Goal: Use online tool/utility: Utilize a website feature to perform a specific function

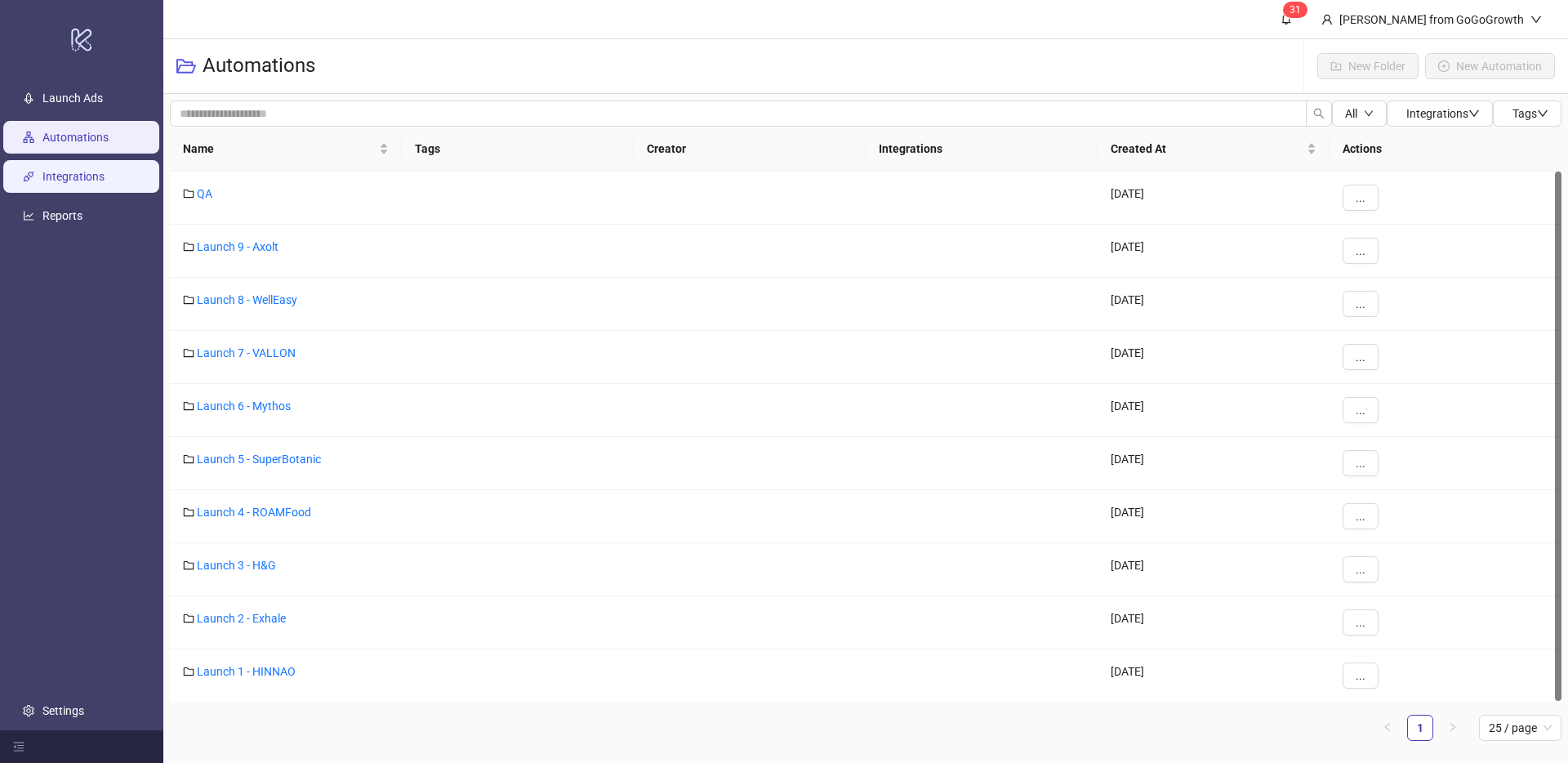
click at [72, 180] on link "Integrations" at bounding box center [73, 176] width 62 height 13
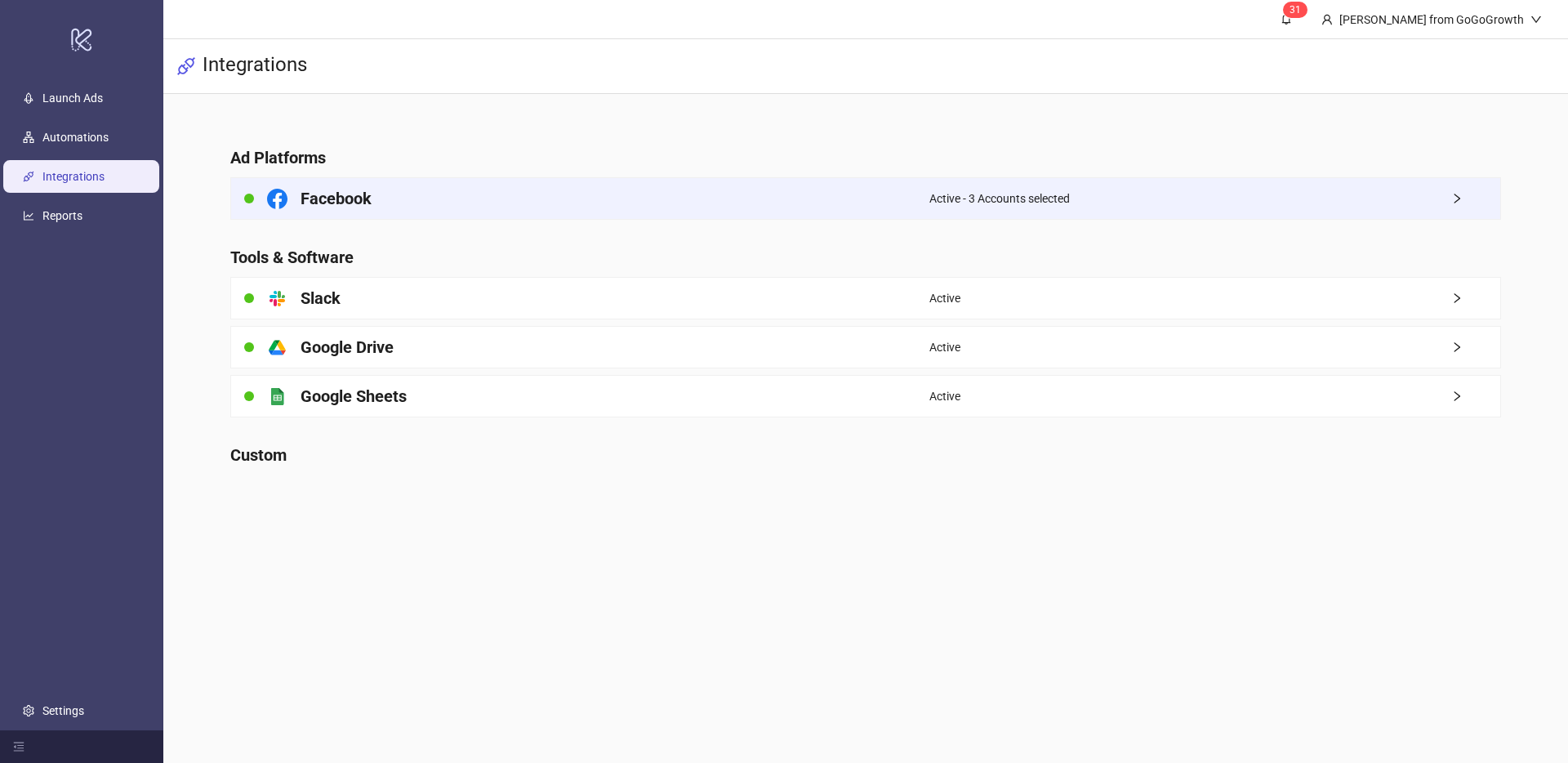
click at [445, 206] on div "Facebook" at bounding box center [580, 198] width 699 height 41
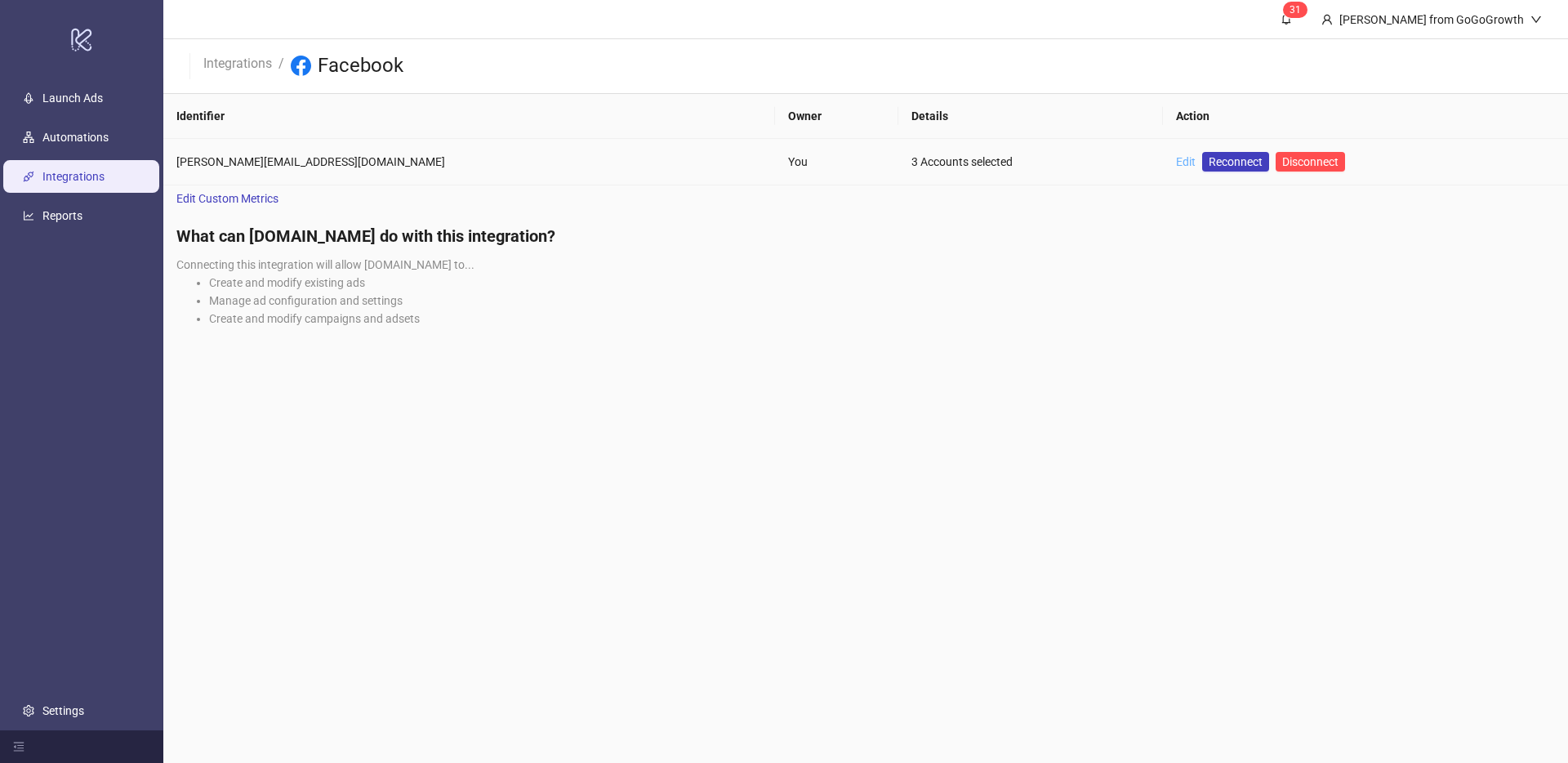
click at [1176, 162] on link "Edit" at bounding box center [1186, 161] width 20 height 13
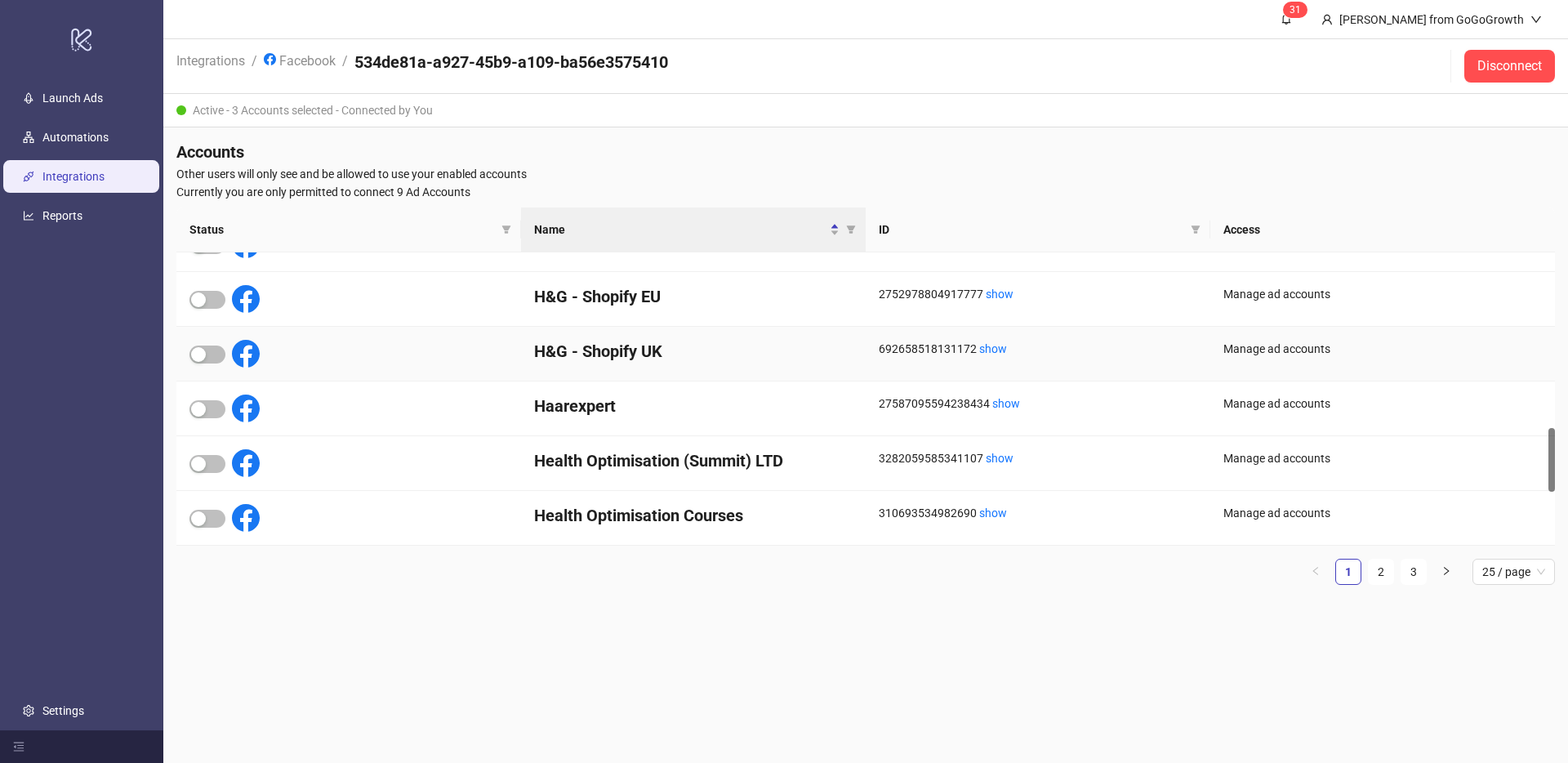
scroll to position [1074, 0]
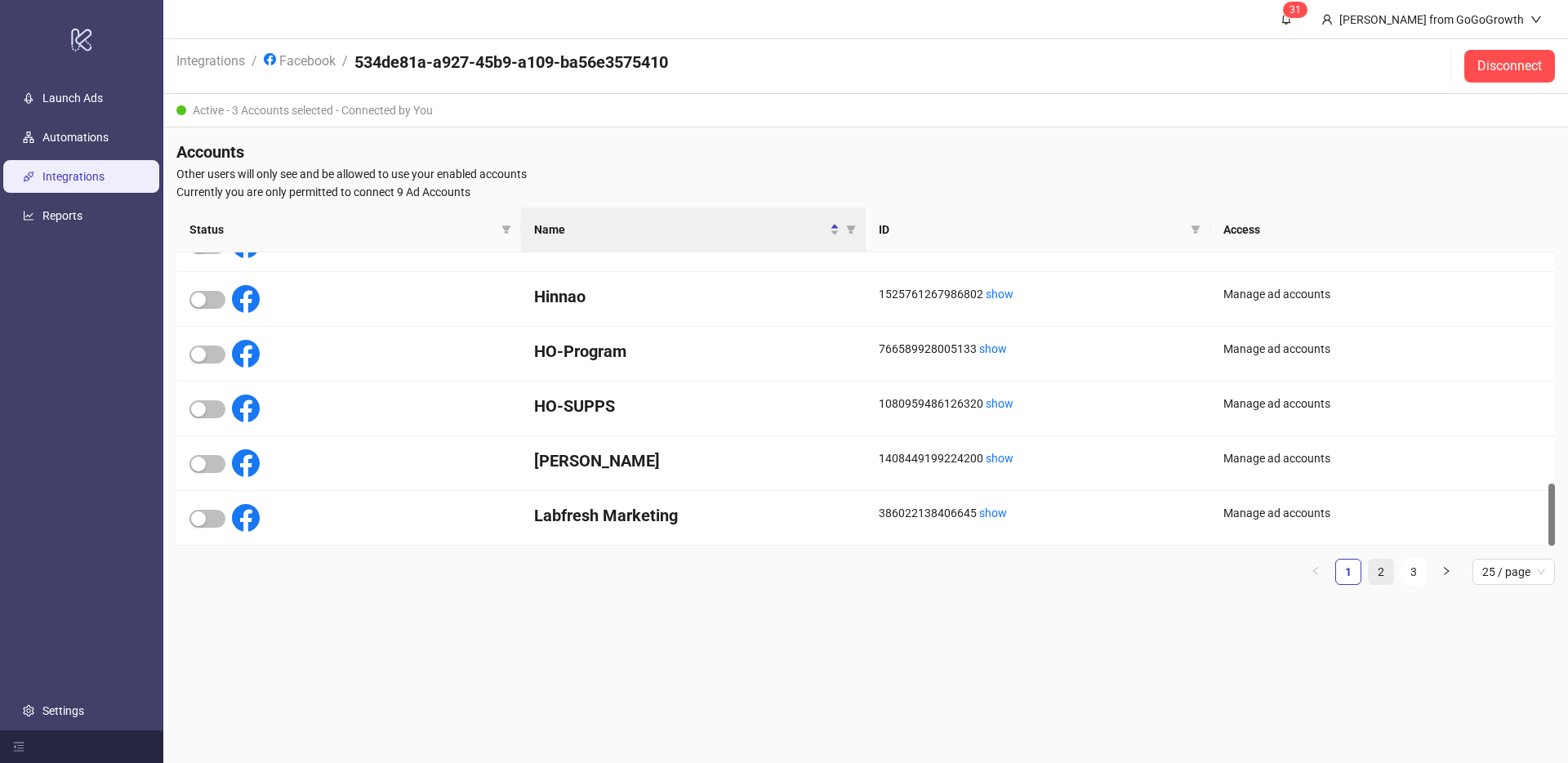
click at [1383, 573] on link "2" at bounding box center [1382, 572] width 25 height 25
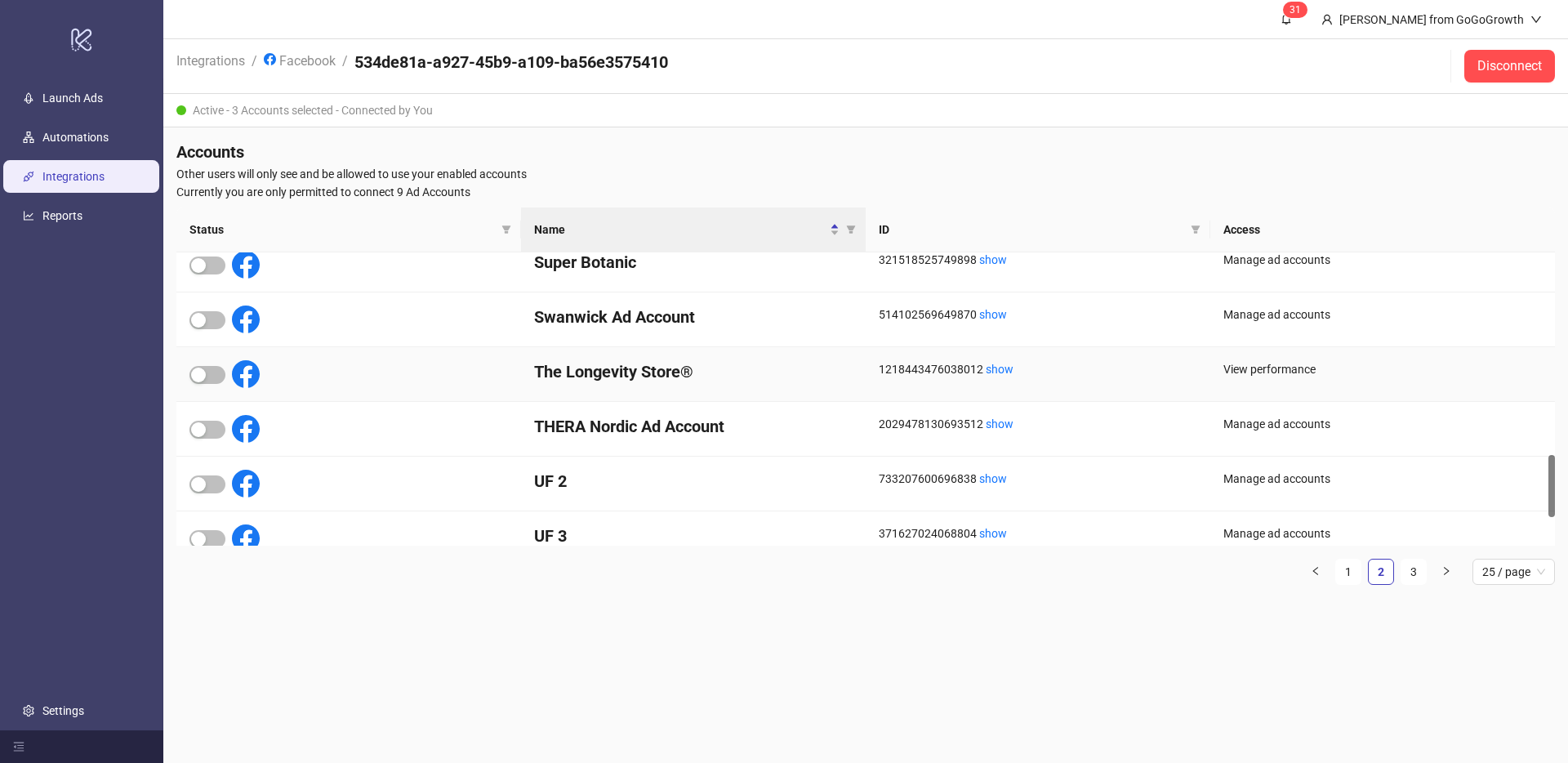
scroll to position [927, 0]
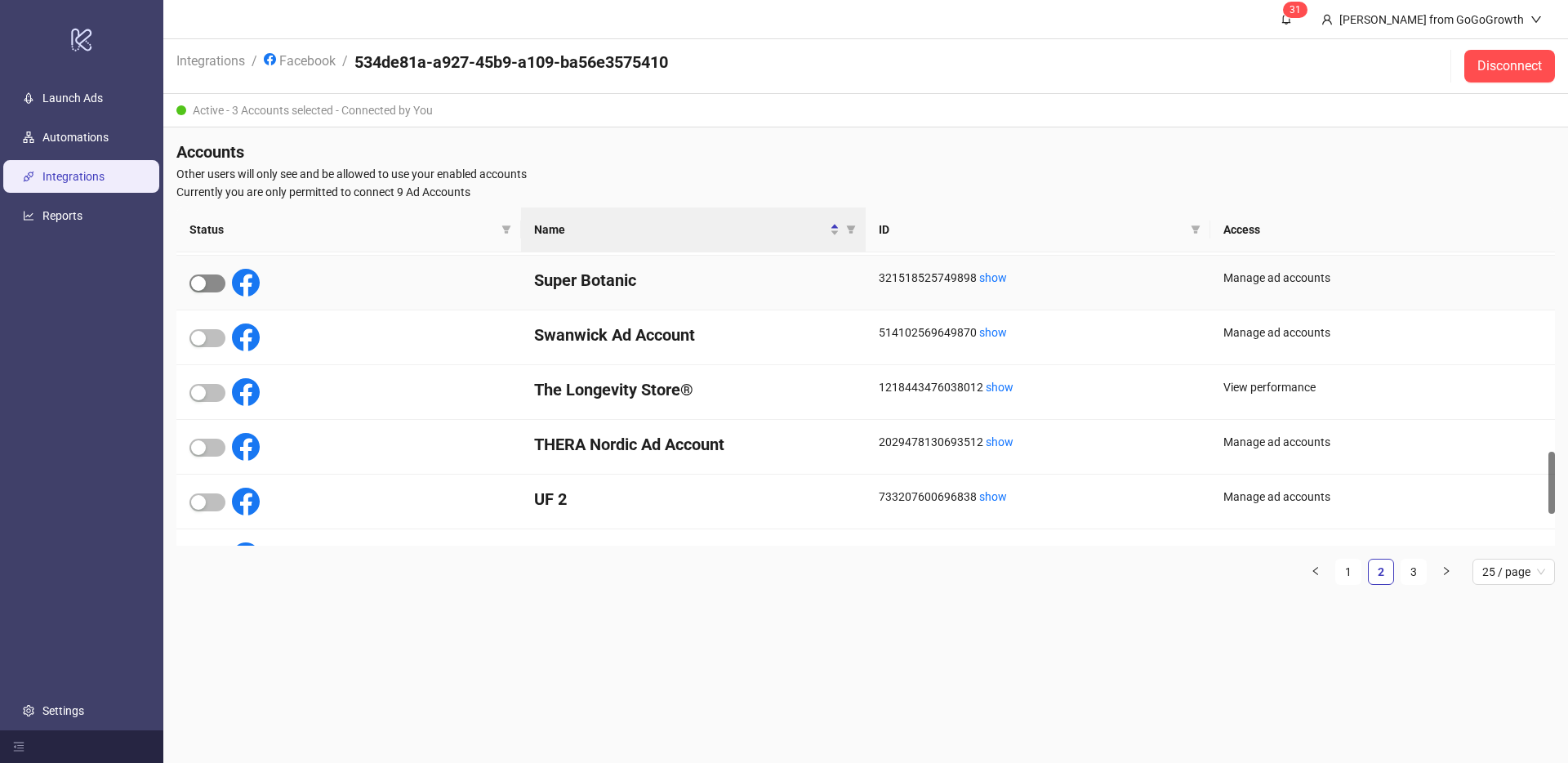
click at [200, 283] on div "button" at bounding box center [199, 283] width 15 height 15
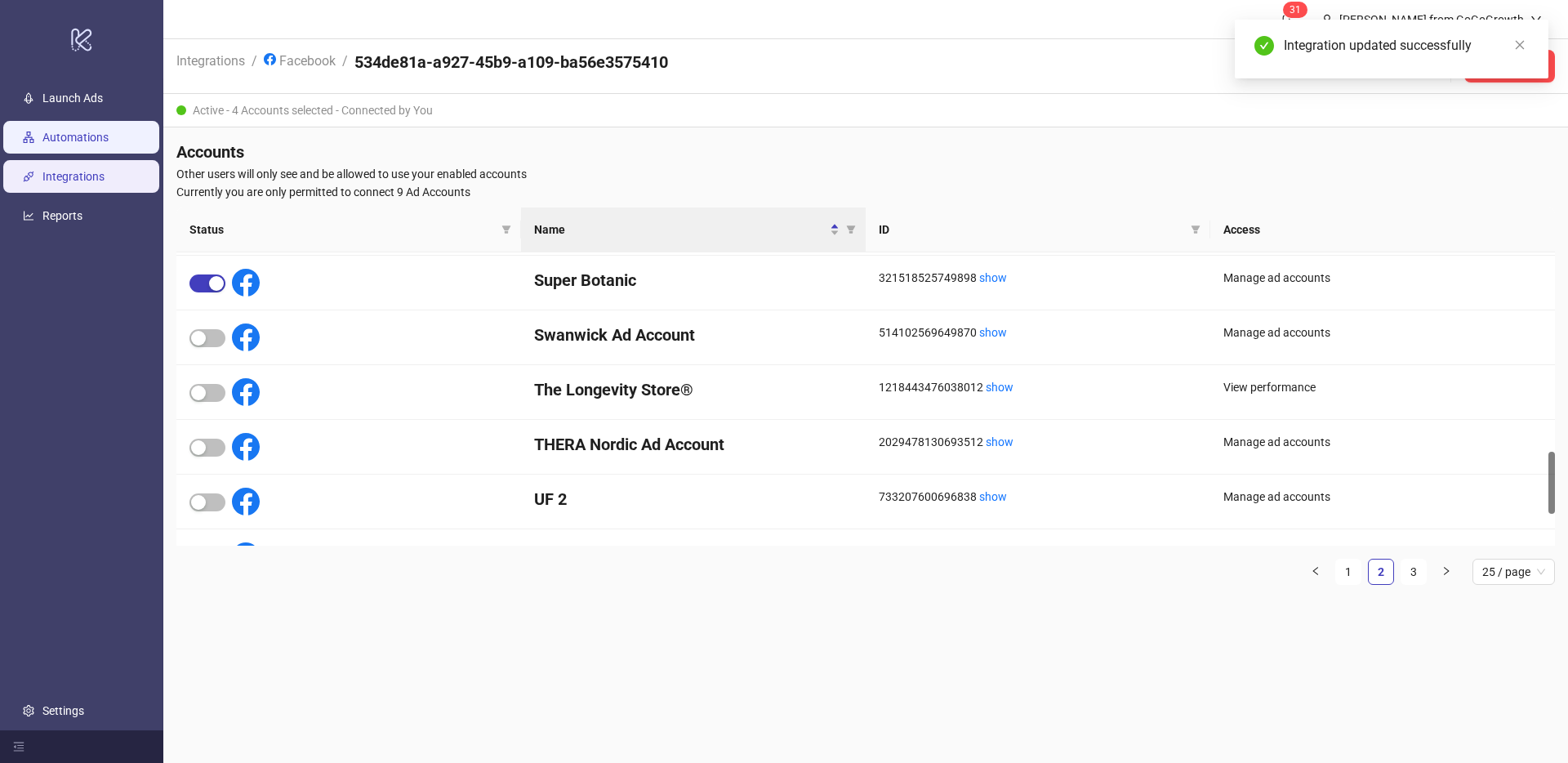
click at [65, 136] on link "Automations" at bounding box center [75, 137] width 66 height 13
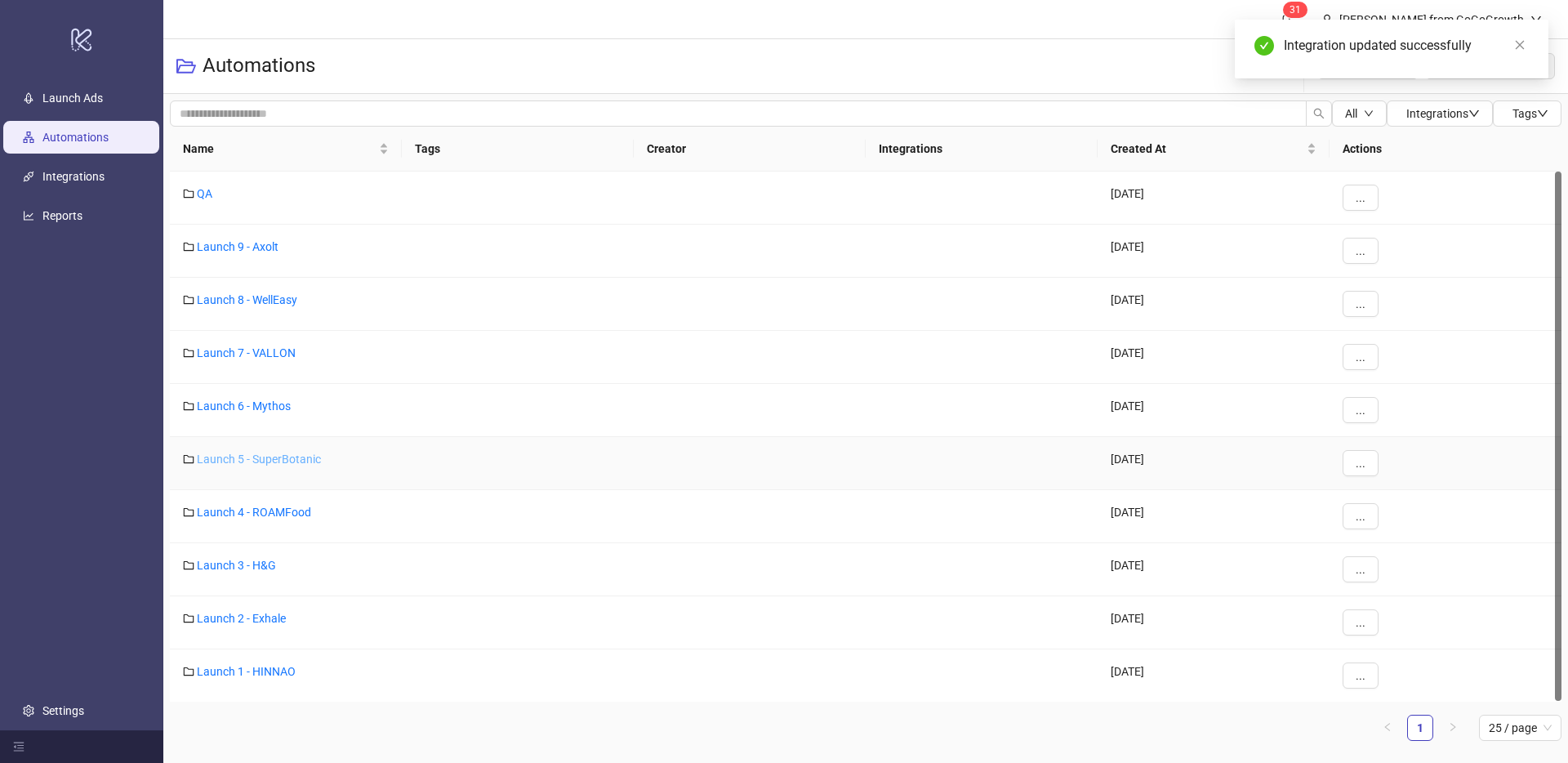
click at [259, 463] on link "Launch 5 - SuperBotanic" at bounding box center [259, 459] width 124 height 13
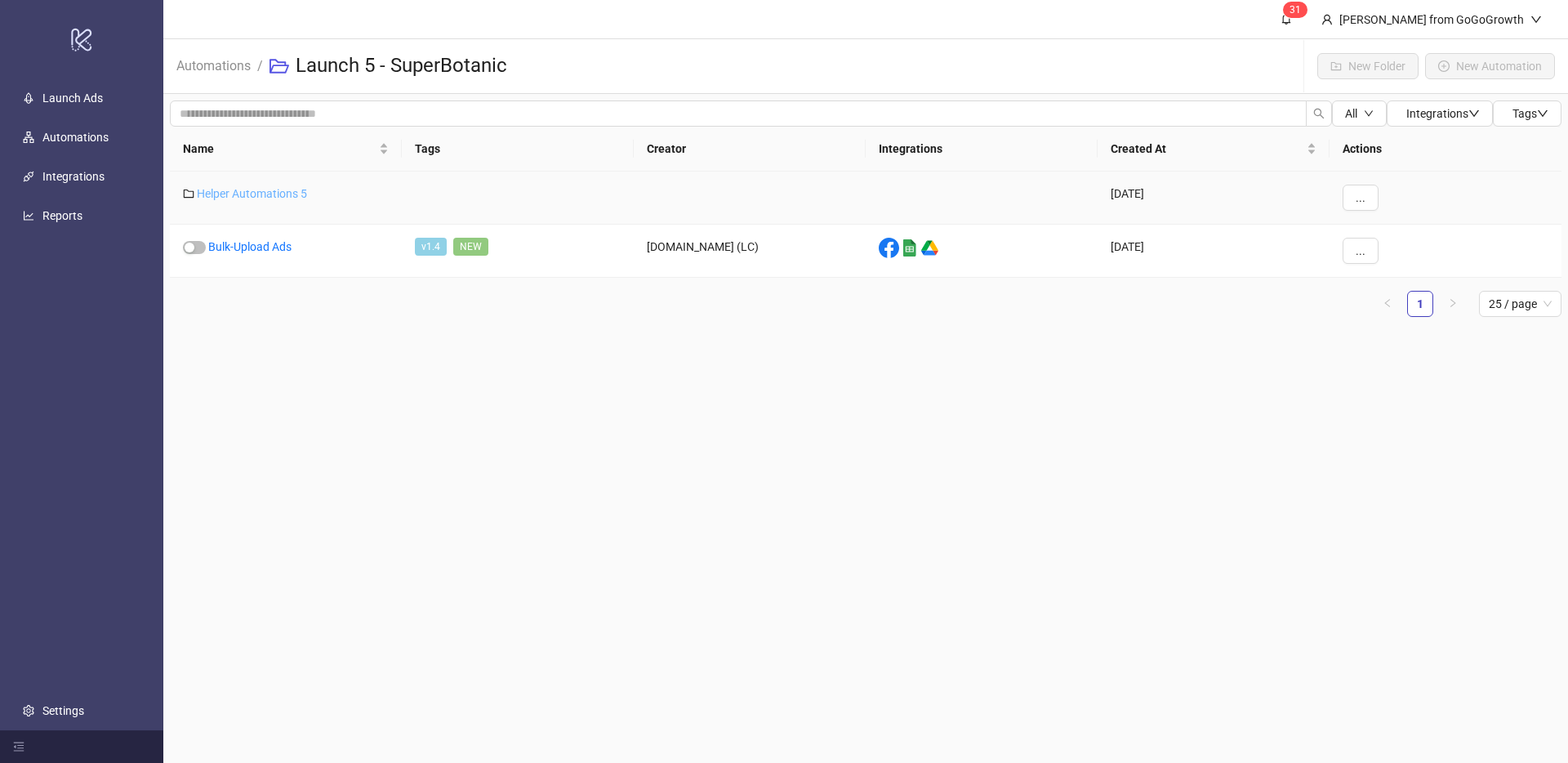
click at [248, 194] on link "Helper Automations 5" at bounding box center [252, 194] width 110 height 13
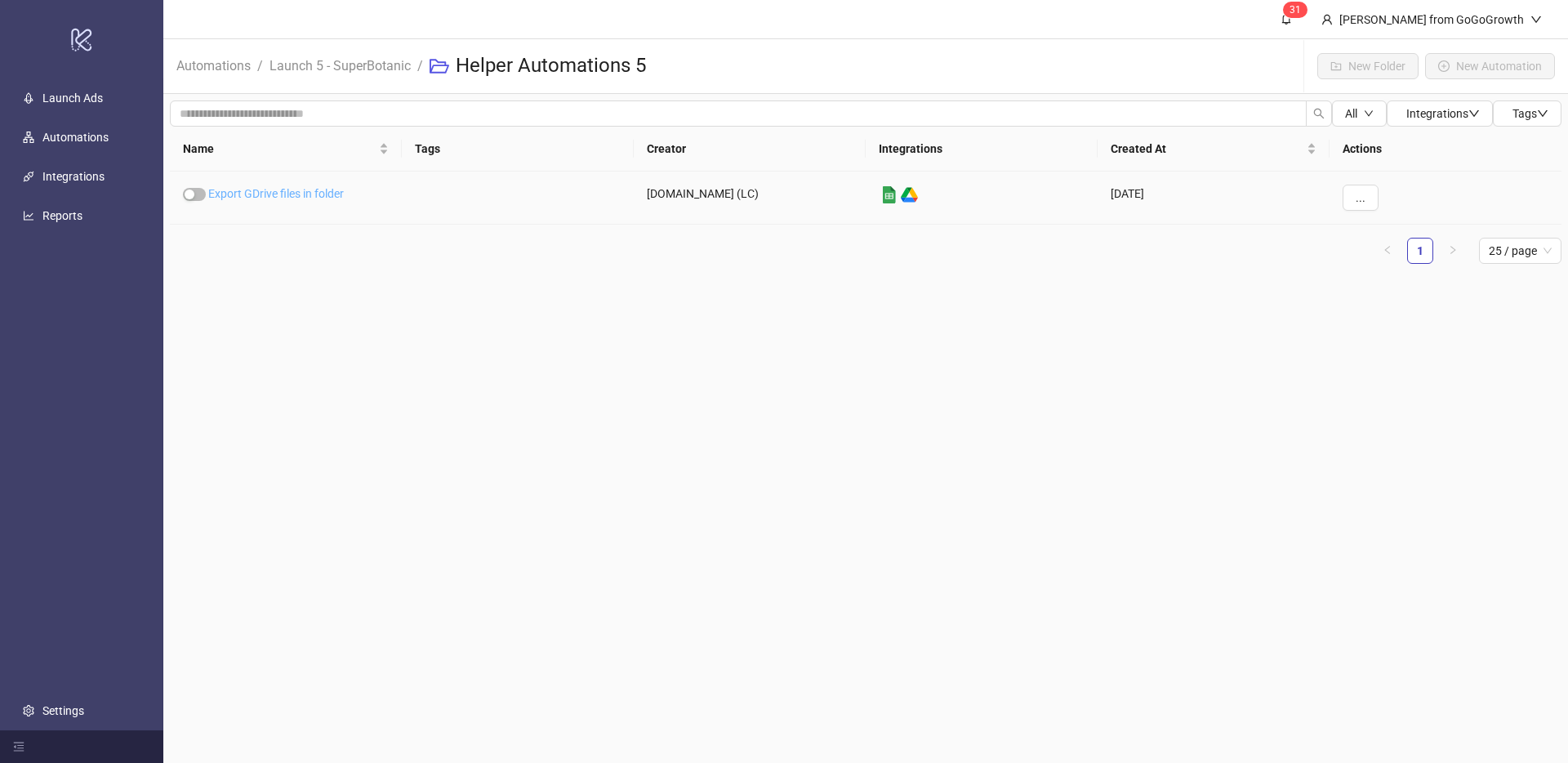
click at [266, 194] on link "Export GDrive files in folder" at bounding box center [277, 194] width 136 height 13
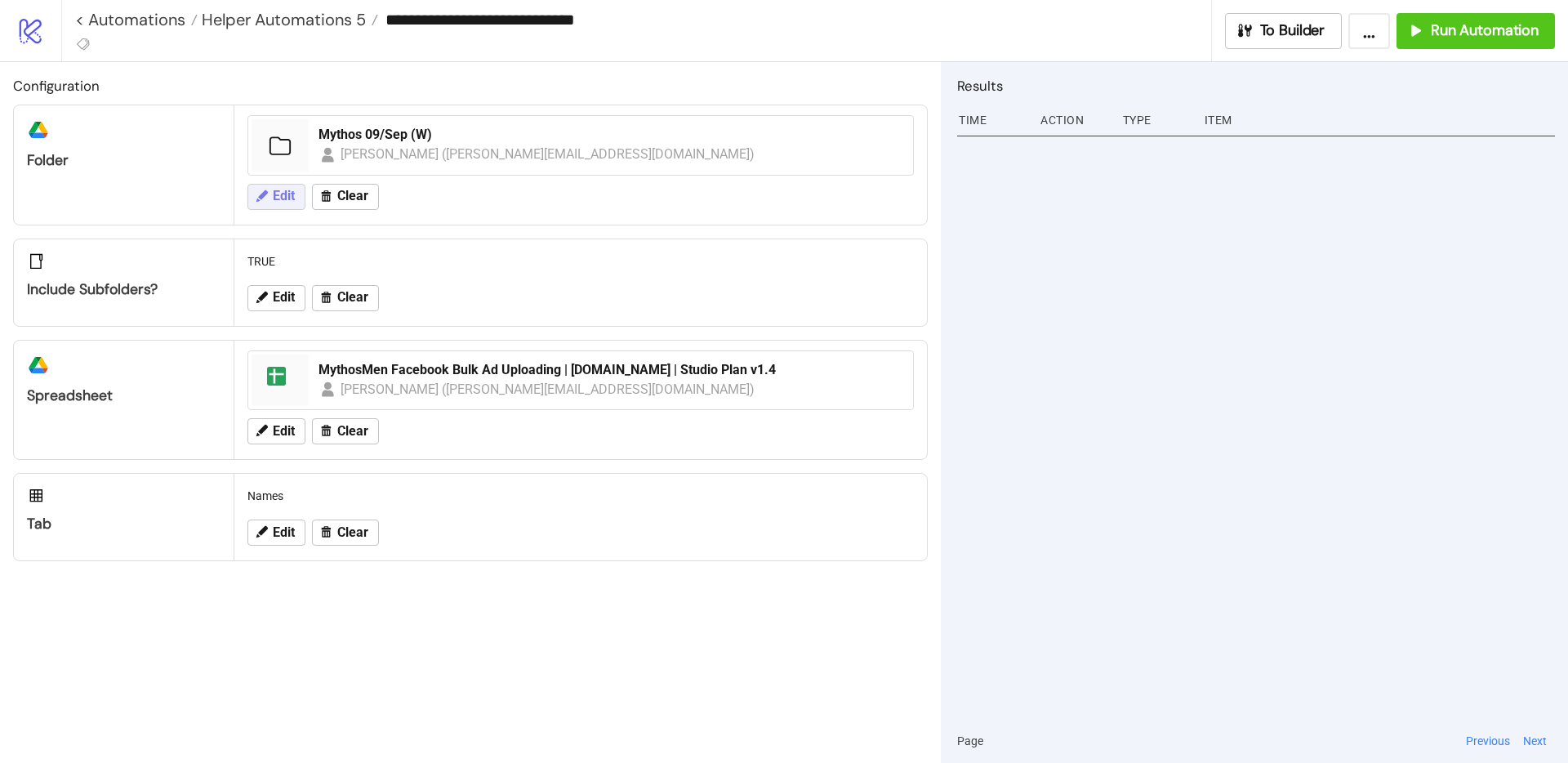
click at [285, 204] on span "Edit" at bounding box center [284, 196] width 22 height 15
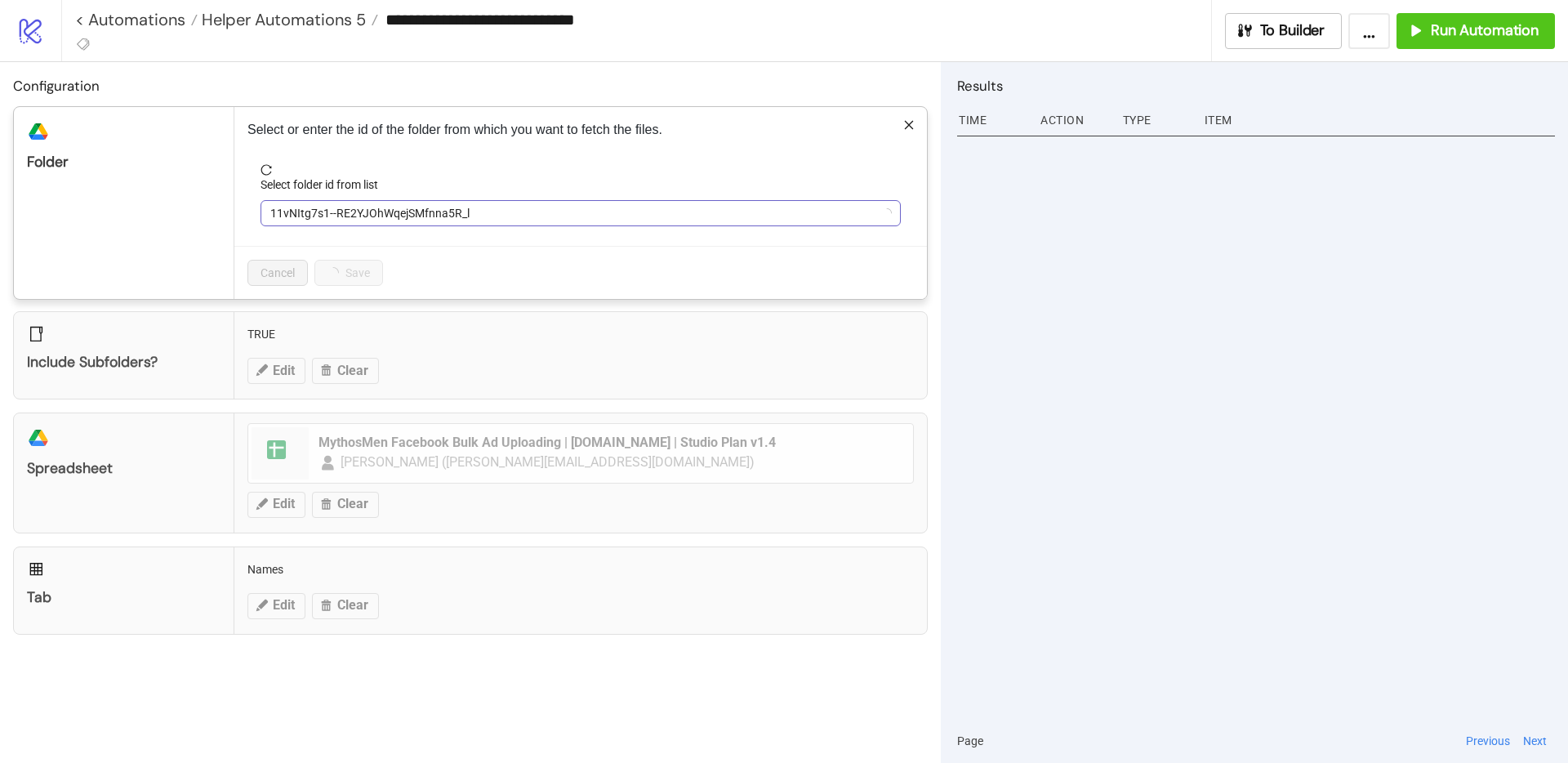
click at [382, 214] on span "11vNItg7s1--RE2YJOhWqejSMfnna5R_l" at bounding box center [581, 214] width 621 height 25
click at [385, 211] on span "Mythos 09/Sep (W)" at bounding box center [581, 214] width 621 height 25
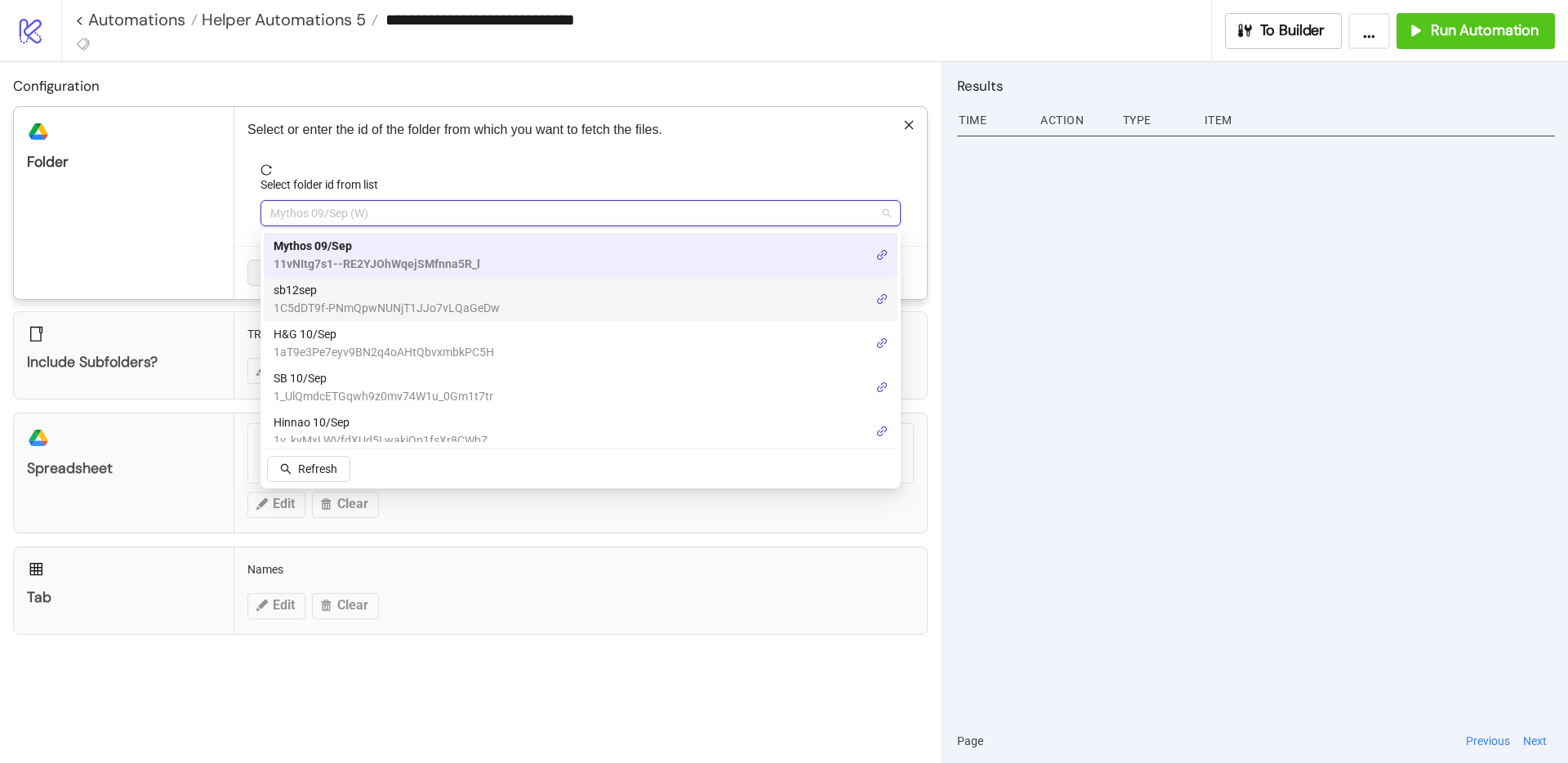
click at [307, 294] on span "sb12sep" at bounding box center [387, 290] width 226 height 18
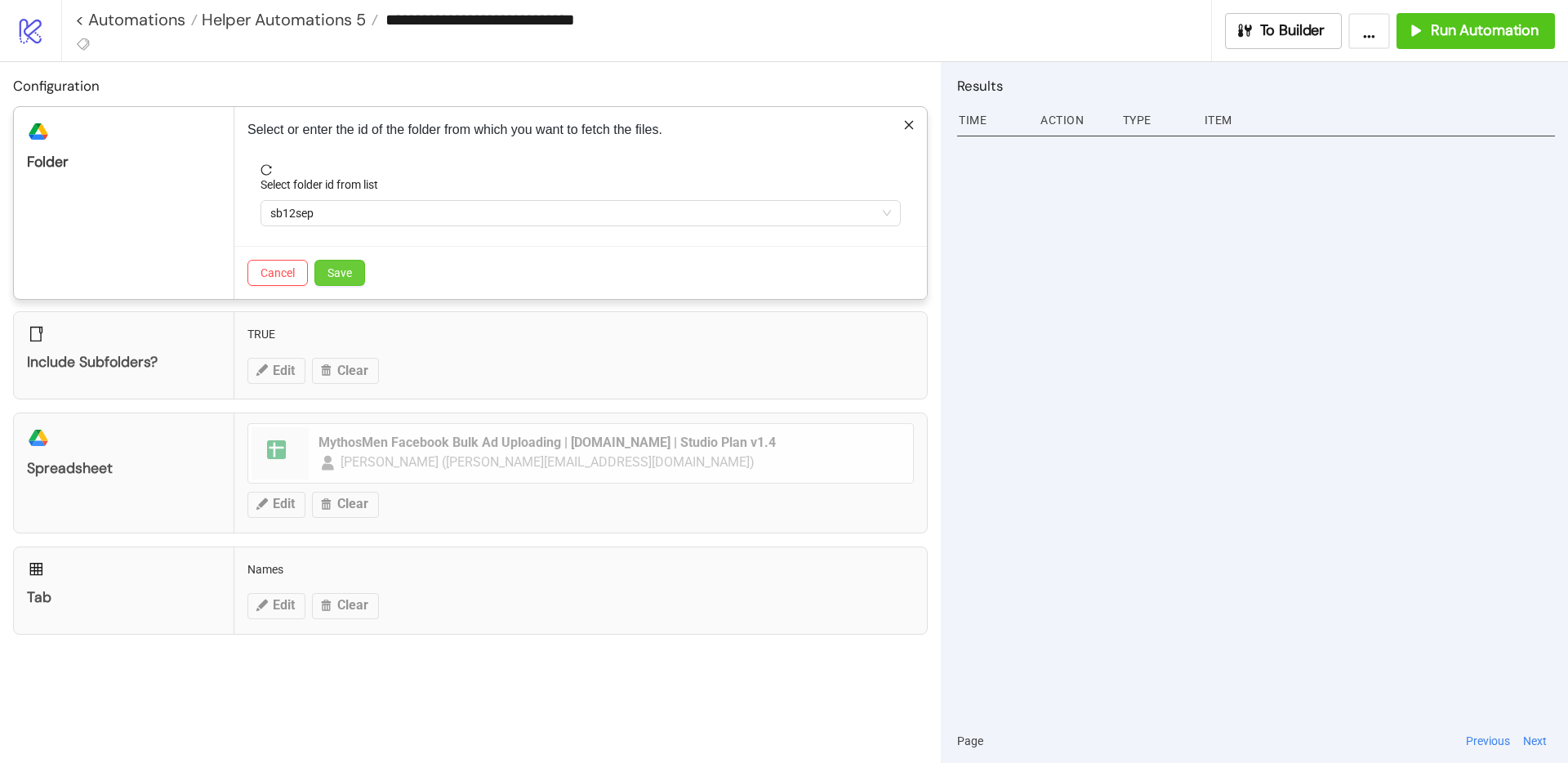
click at [339, 271] on span "Save" at bounding box center [340, 273] width 25 height 13
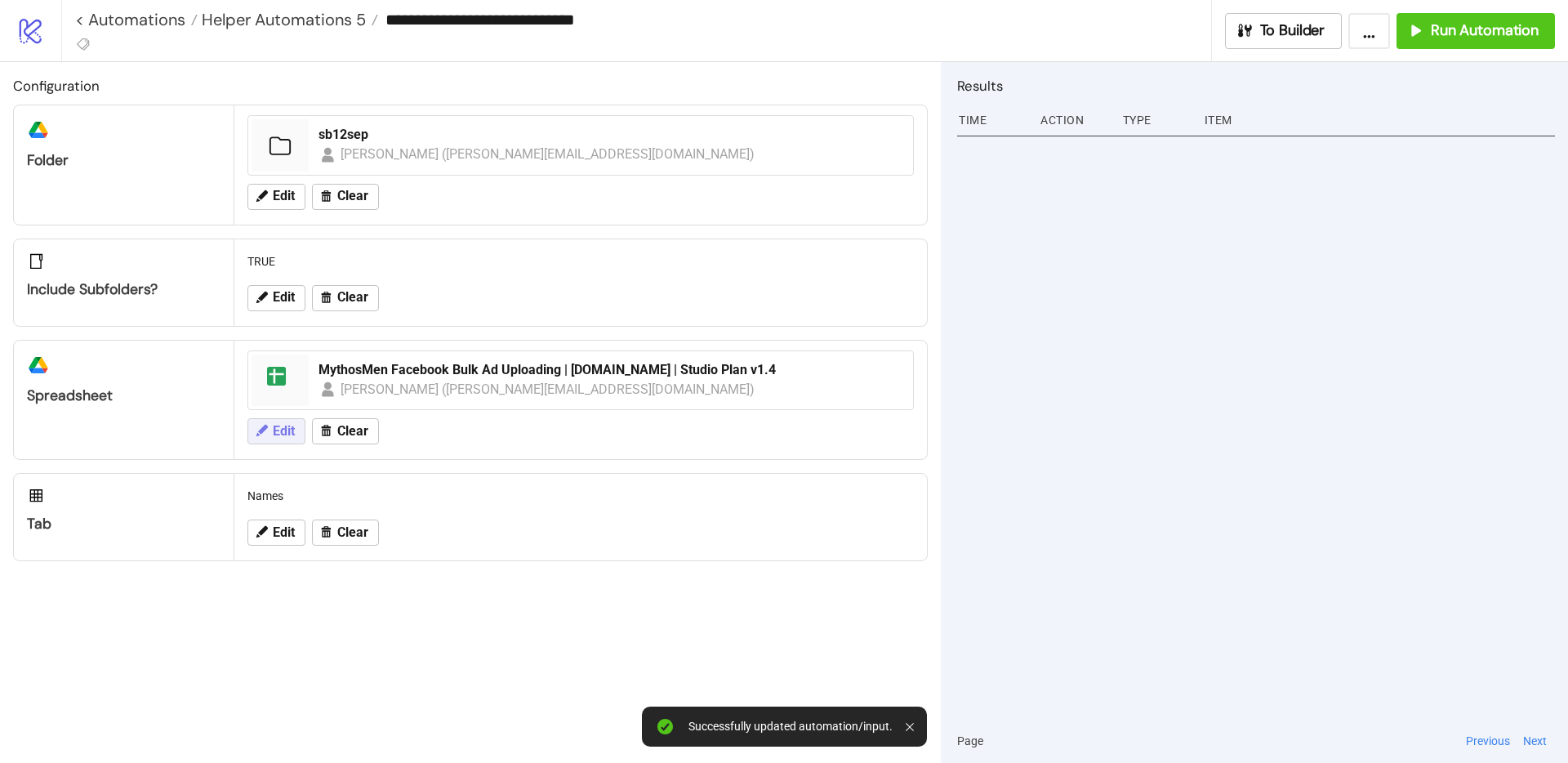
click at [281, 429] on span "Edit" at bounding box center [284, 431] width 22 height 15
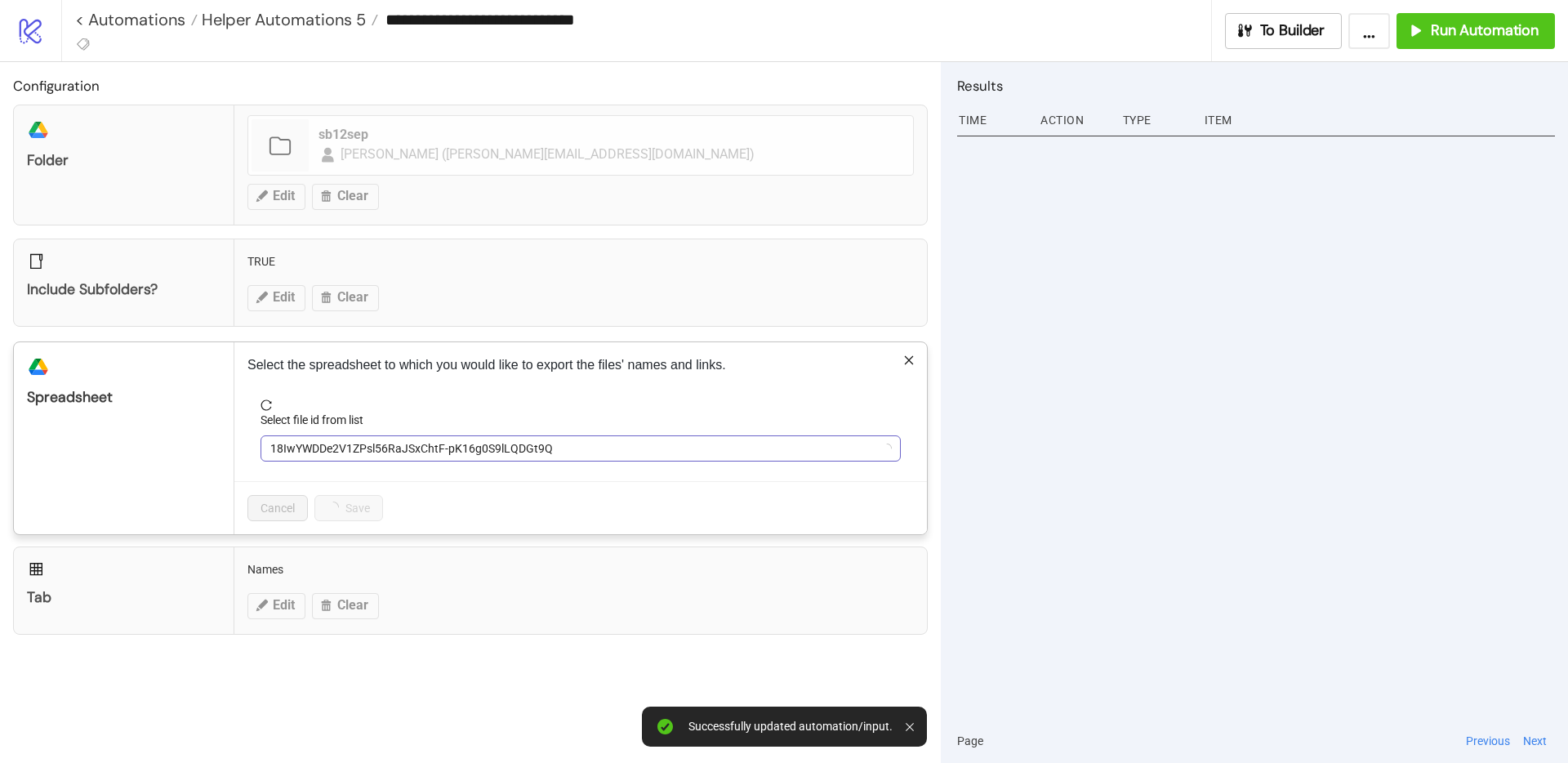
click at [352, 449] on span "18IwYWDDe2V1ZPsl56RaJSxChtF-pK16g0S9lLQDGt9Q" at bounding box center [581, 449] width 621 height 25
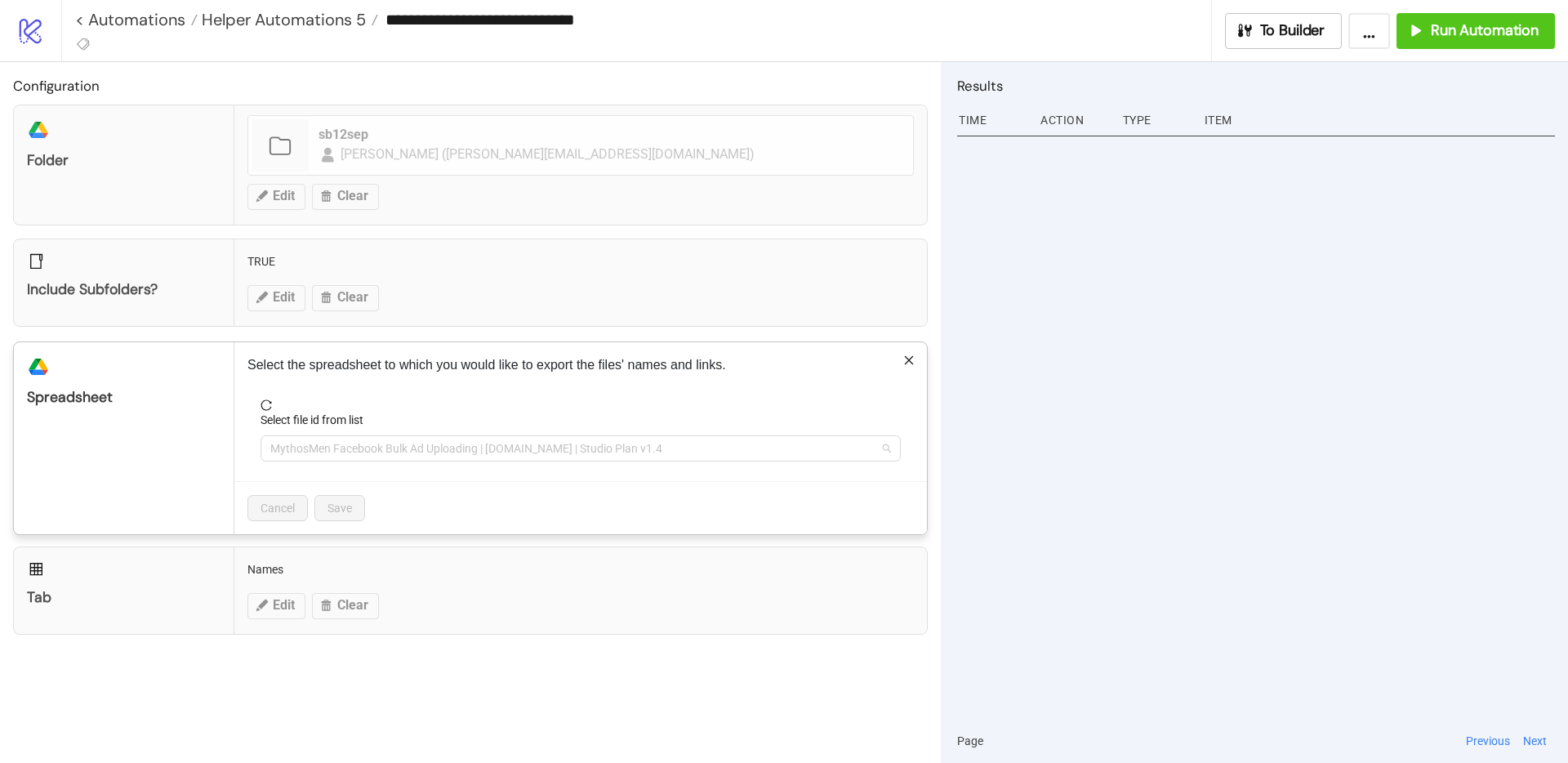
click at [352, 449] on span "MythosMen Facebook Bulk Ad Uploading | [DOMAIN_NAME] | Studio Plan v1.4" at bounding box center [581, 449] width 621 height 25
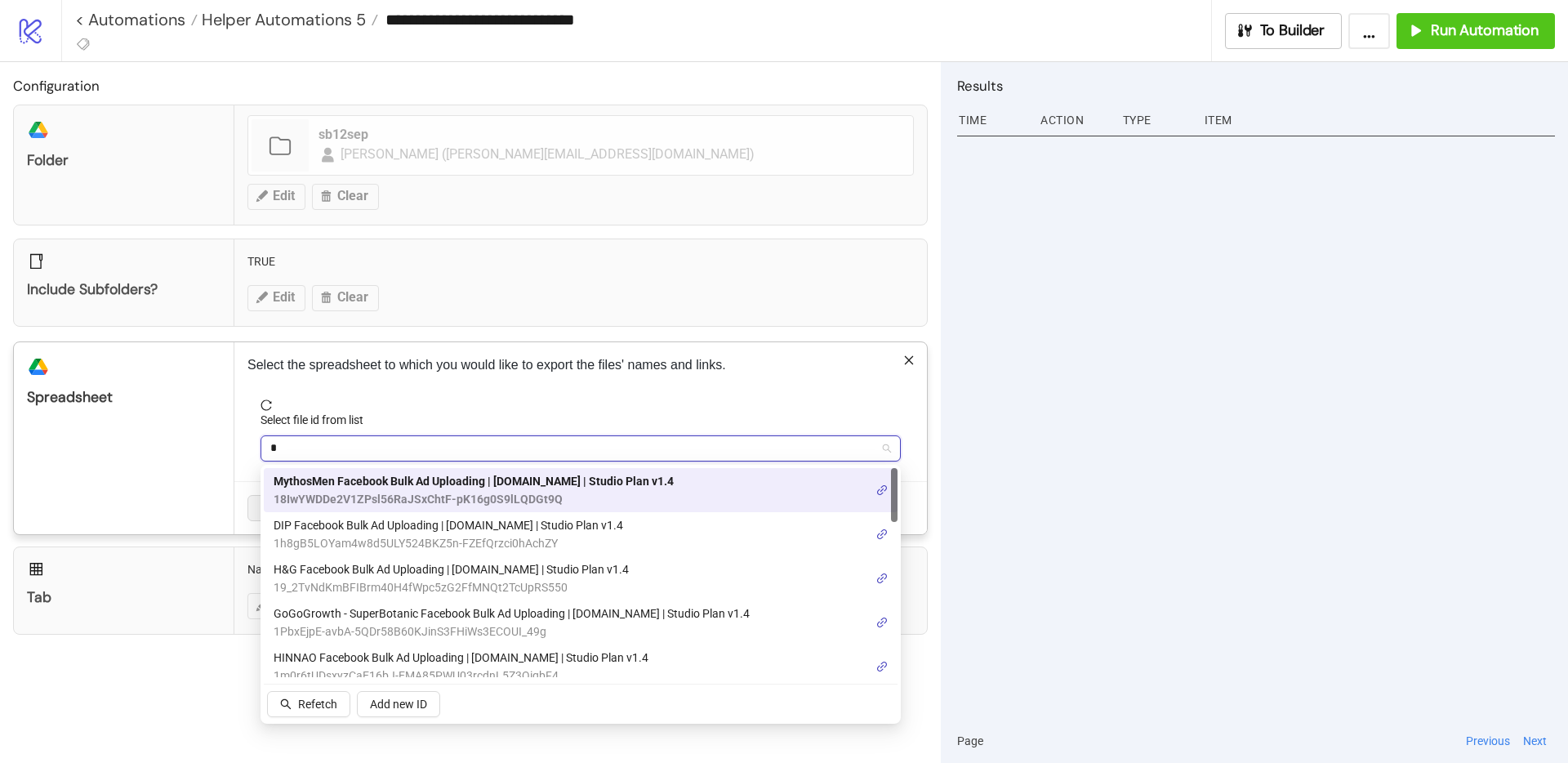
type input "**"
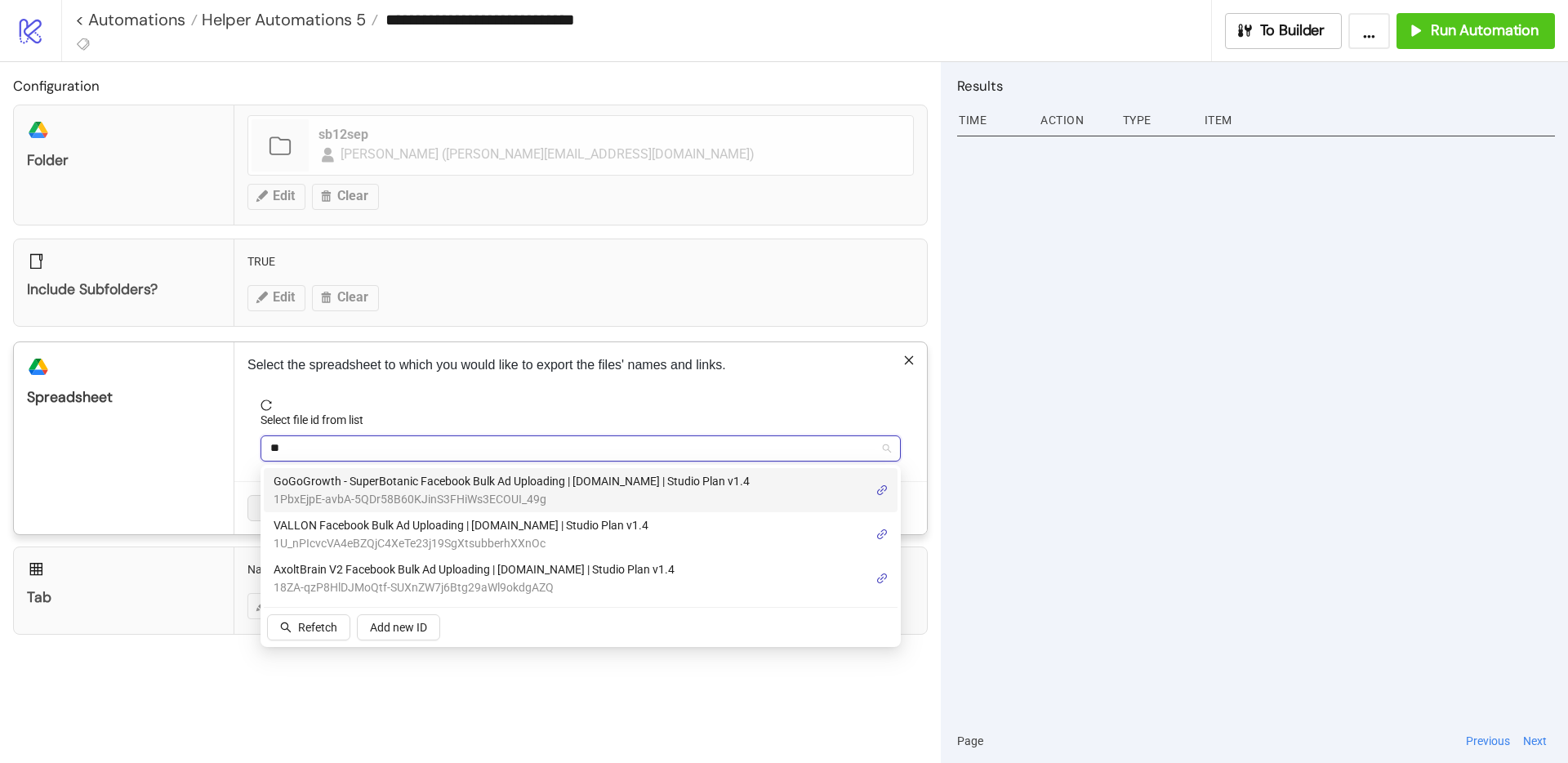
click at [398, 480] on span "GoGoGrowth - SuperBotanic Facebook Bulk Ad Uploading | [DOMAIN_NAME] | Studio P…" at bounding box center [512, 481] width 476 height 18
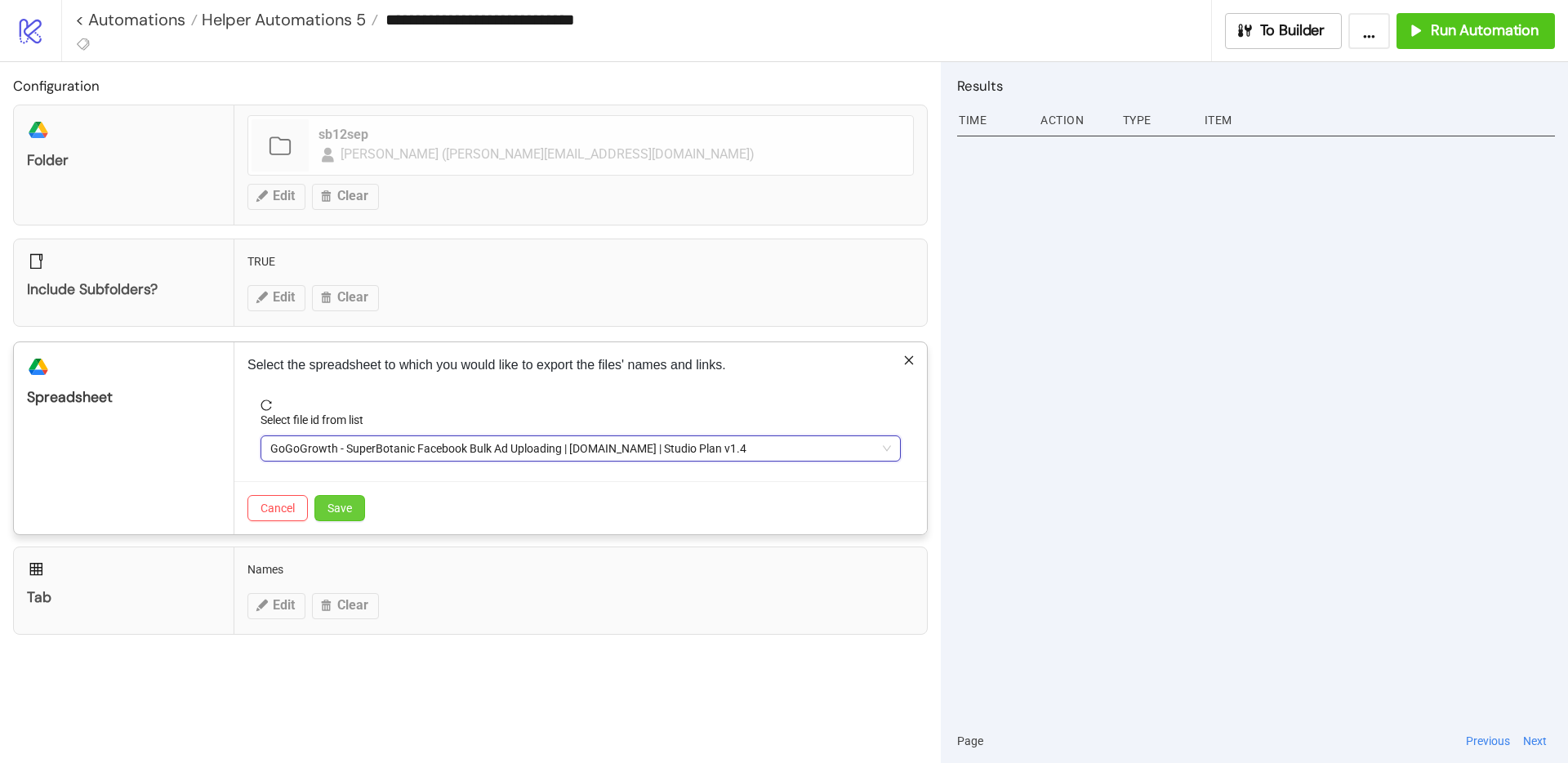
click at [358, 513] on button "Save" at bounding box center [339, 508] width 51 height 26
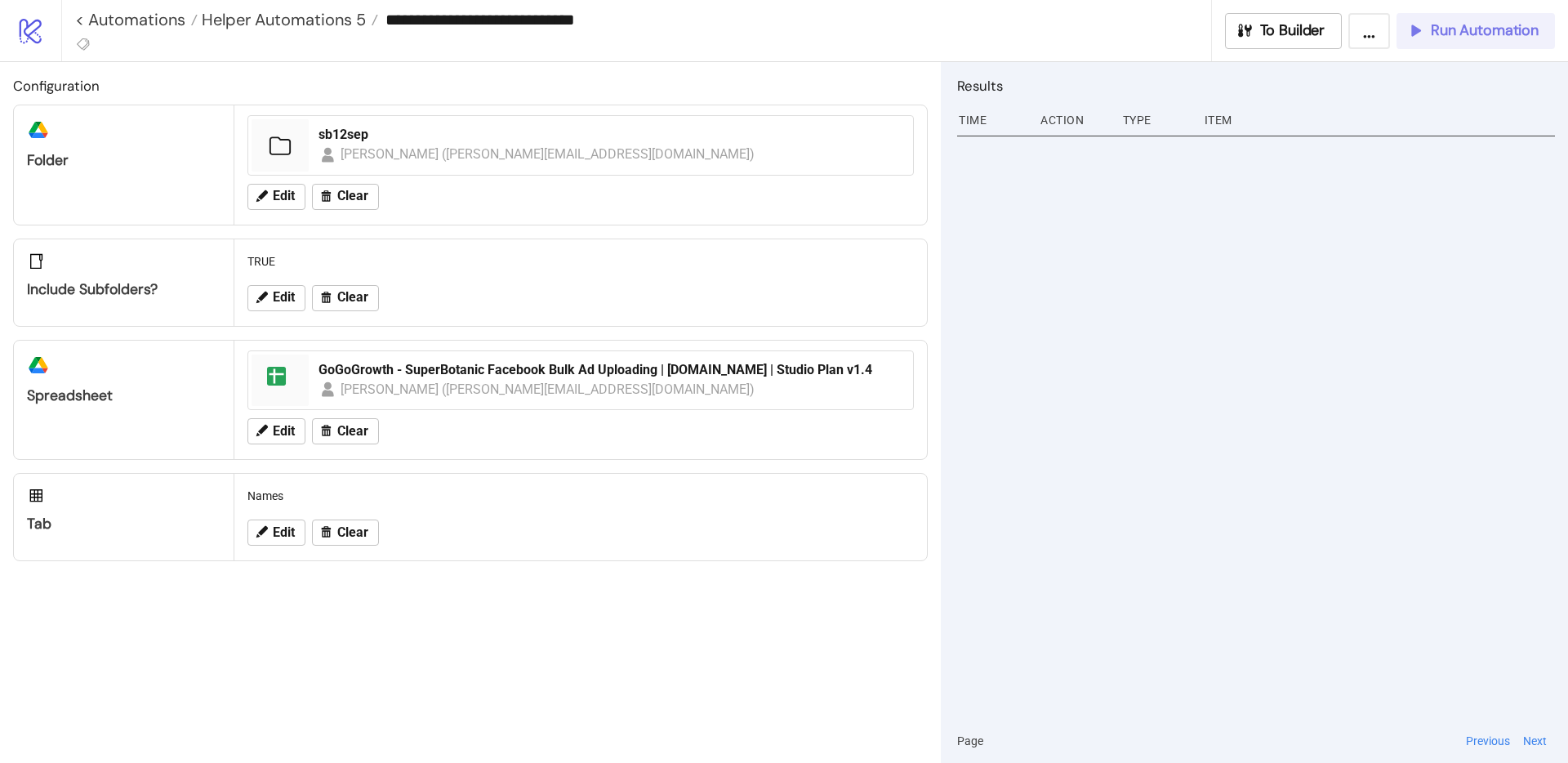
click at [1517, 43] on button "Run Automation" at bounding box center [1475, 31] width 158 height 36
